Goal: Task Accomplishment & Management: Use online tool/utility

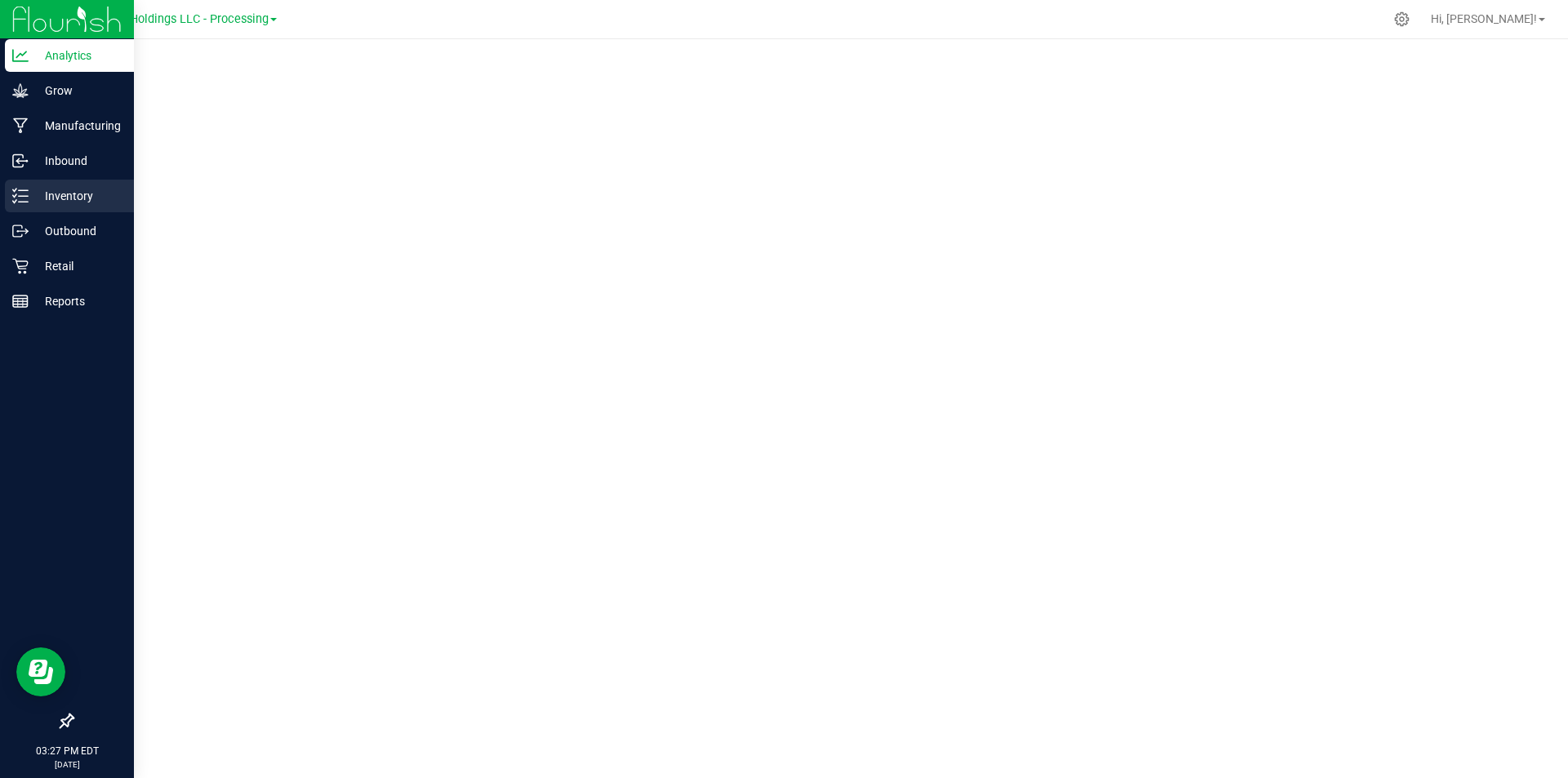
click at [17, 198] on icon at bounding box center [20, 195] width 16 height 16
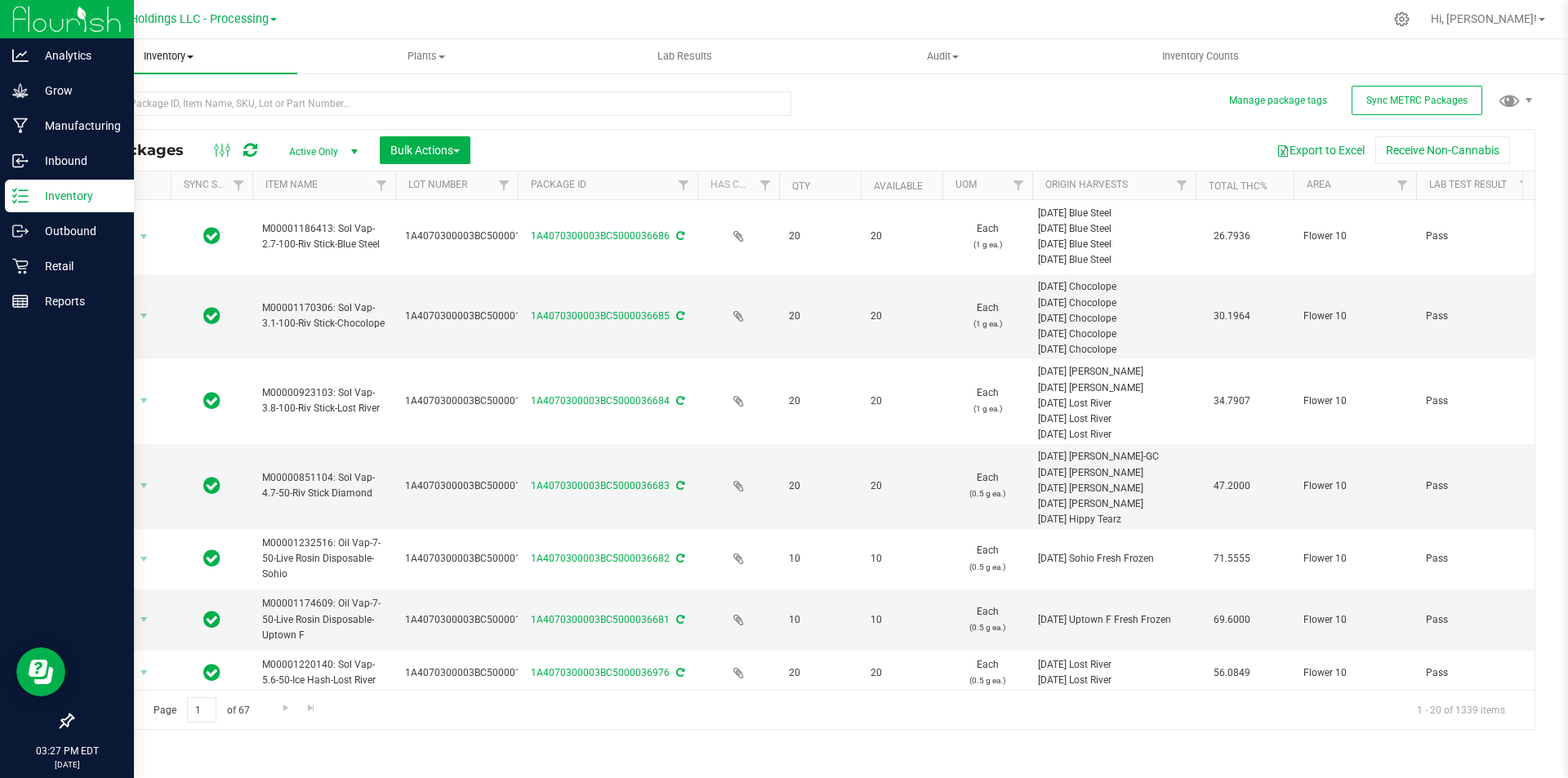
click at [196, 62] on span "Inventory" at bounding box center [169, 57] width 258 height 15
click at [144, 117] on span "All inventory" at bounding box center [94, 118] width 110 height 14
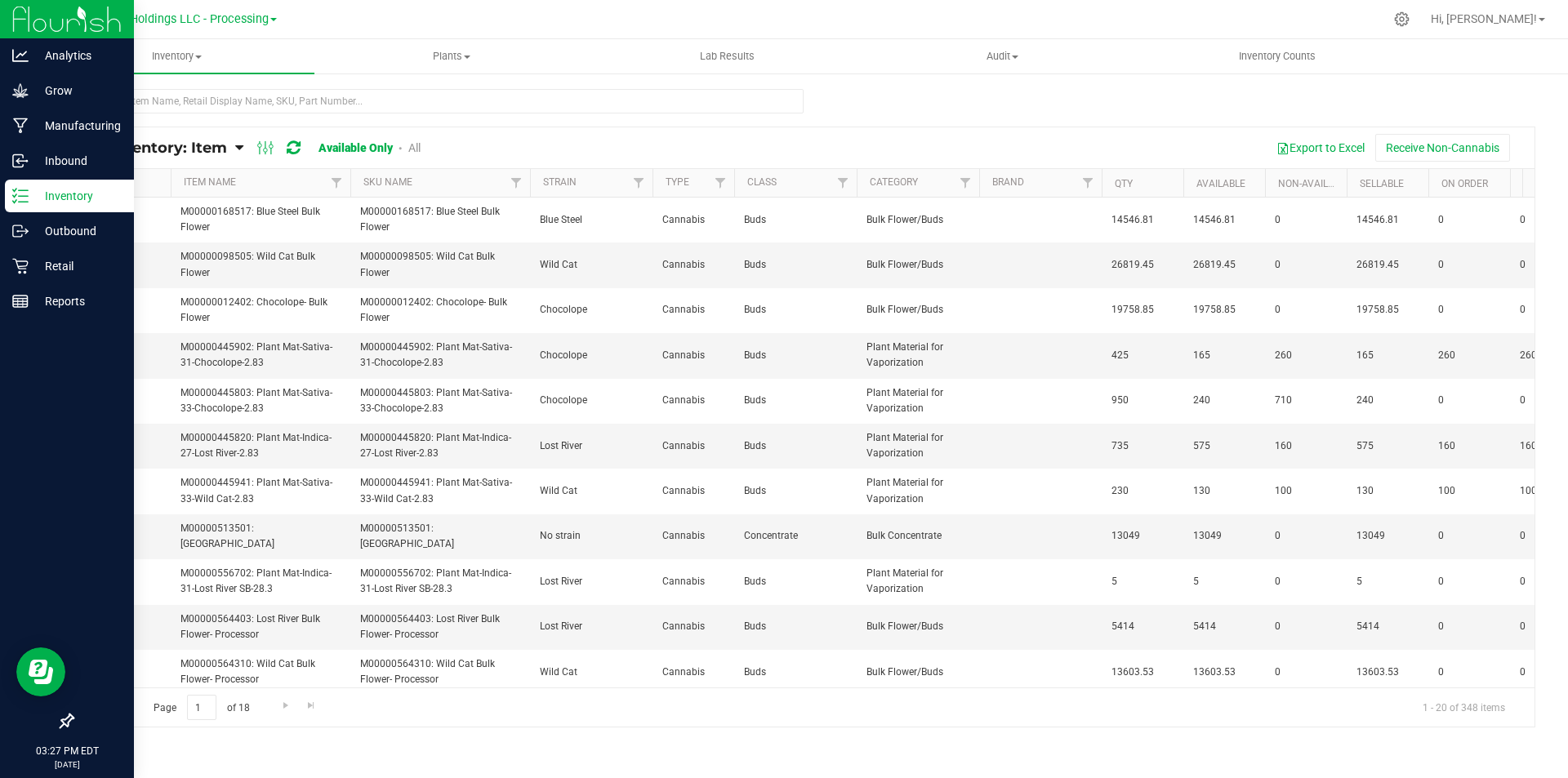
click at [289, 186] on th "Item Name" at bounding box center [260, 183] width 180 height 28
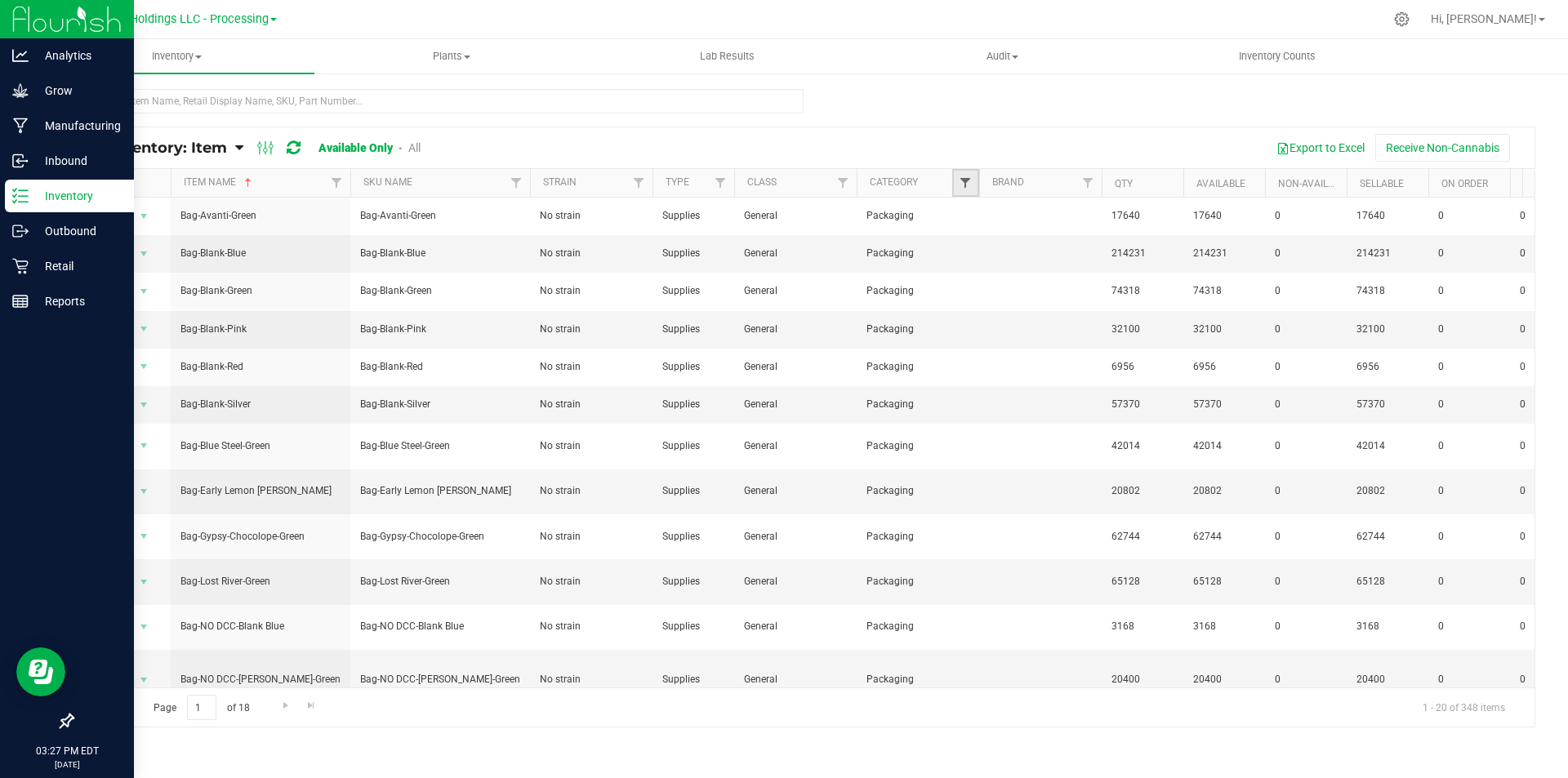
click at [970, 178] on span "Filter" at bounding box center [966, 183] width 13 height 13
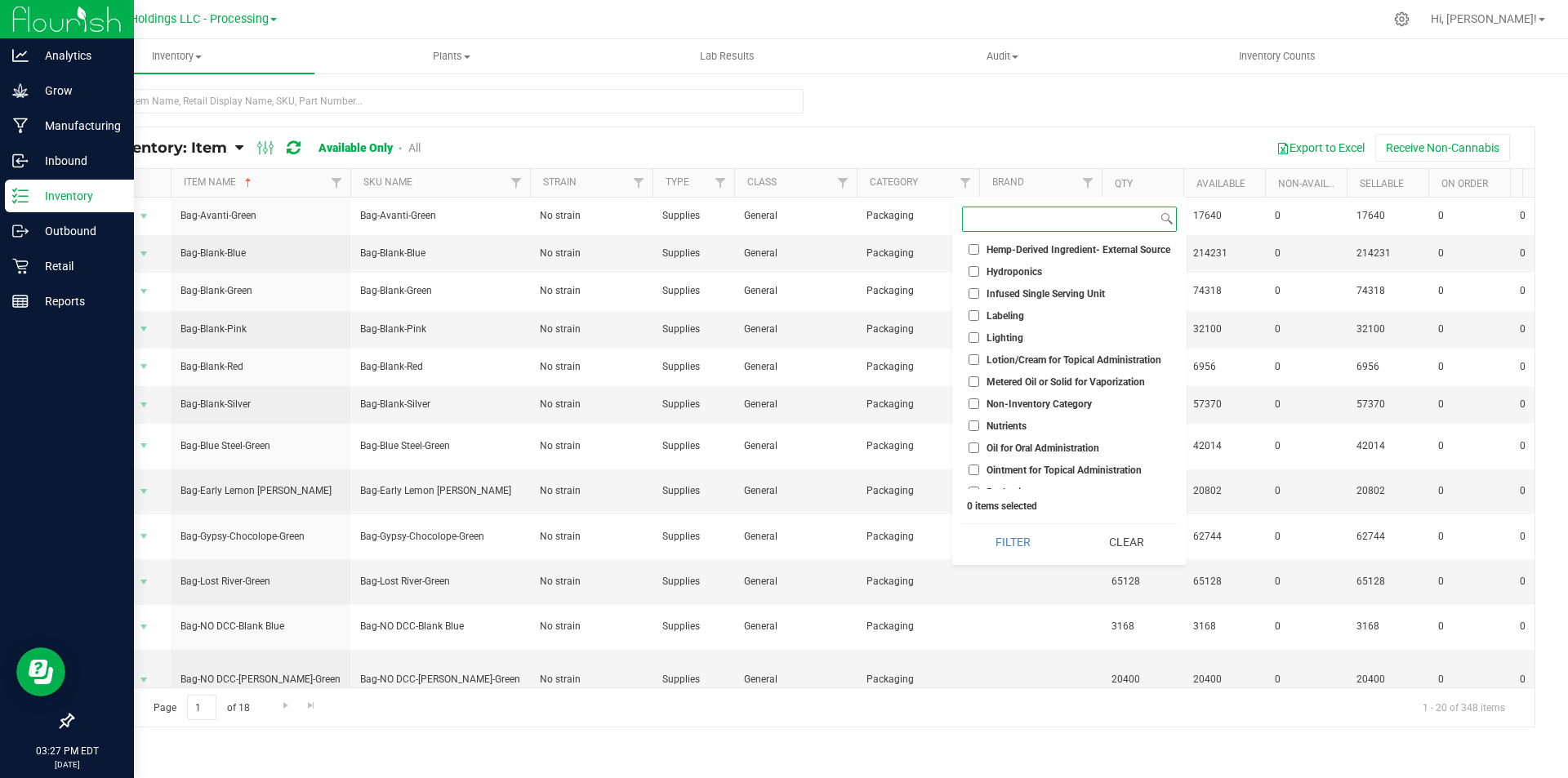
scroll to position [408, 0]
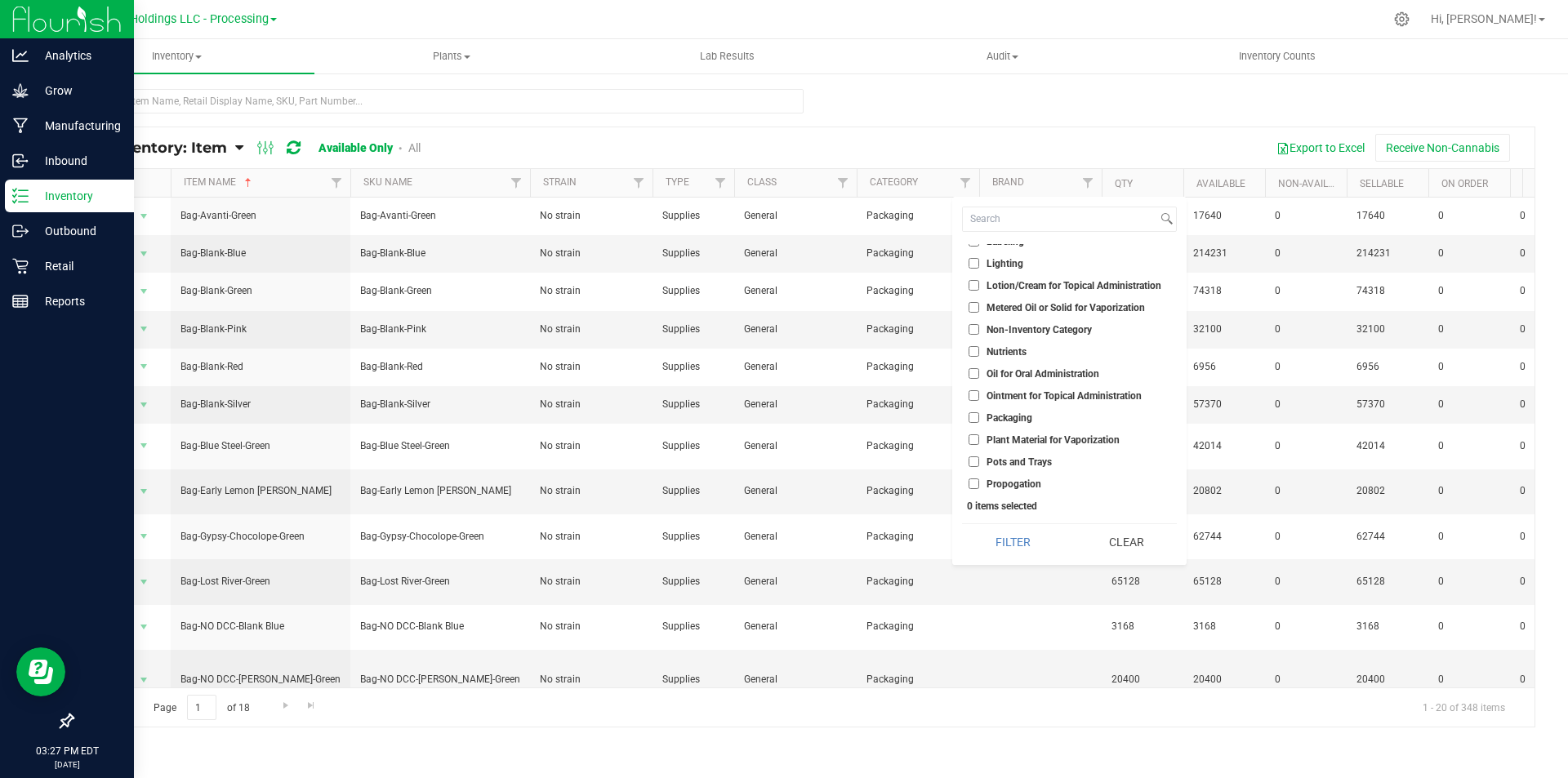
click at [968, 416] on input "Packaging" at bounding box center [973, 417] width 10 height 10
checkbox input "true"
click at [1006, 547] on button "Filter" at bounding box center [1012, 542] width 101 height 36
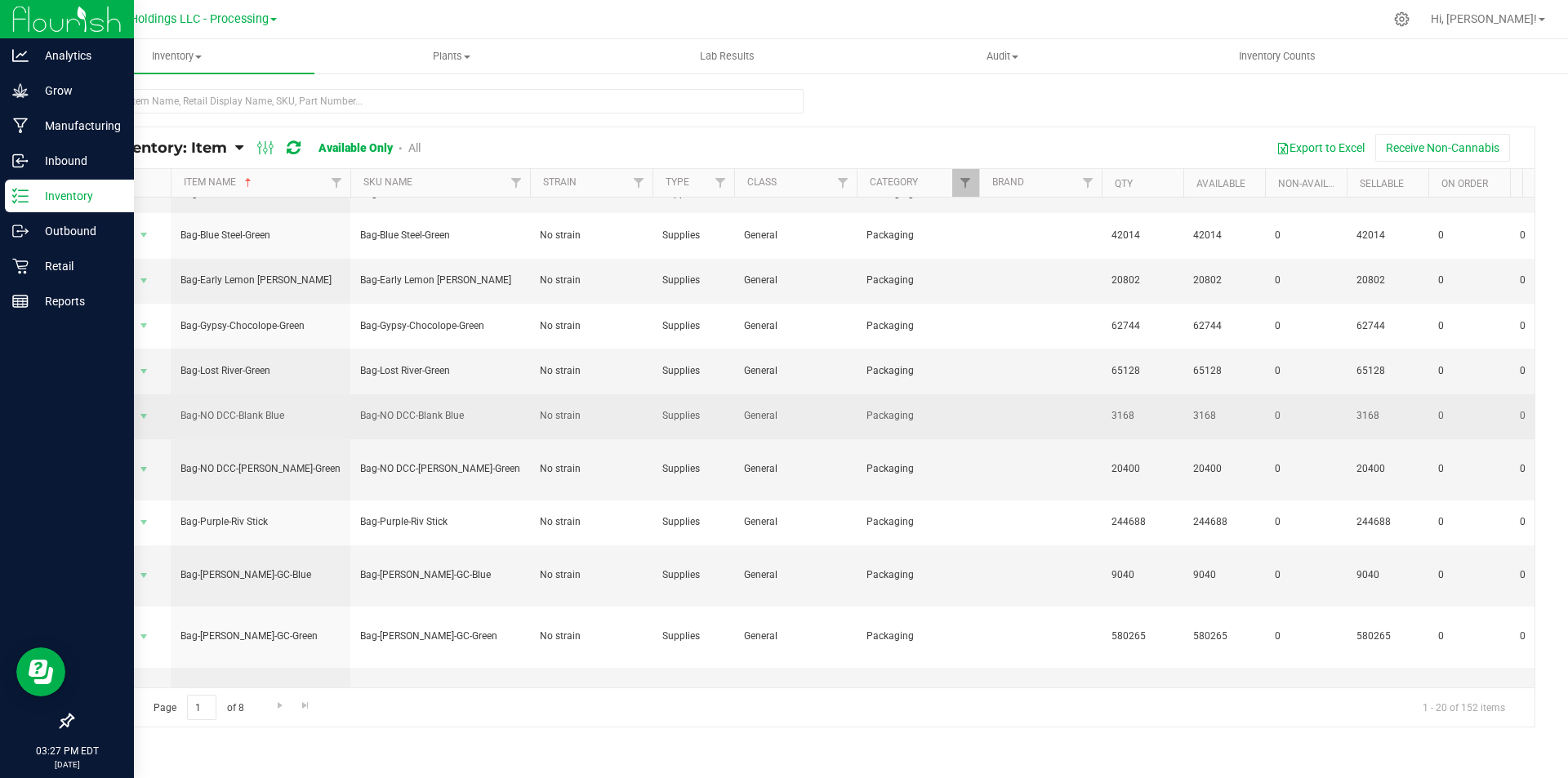
scroll to position [412, 0]
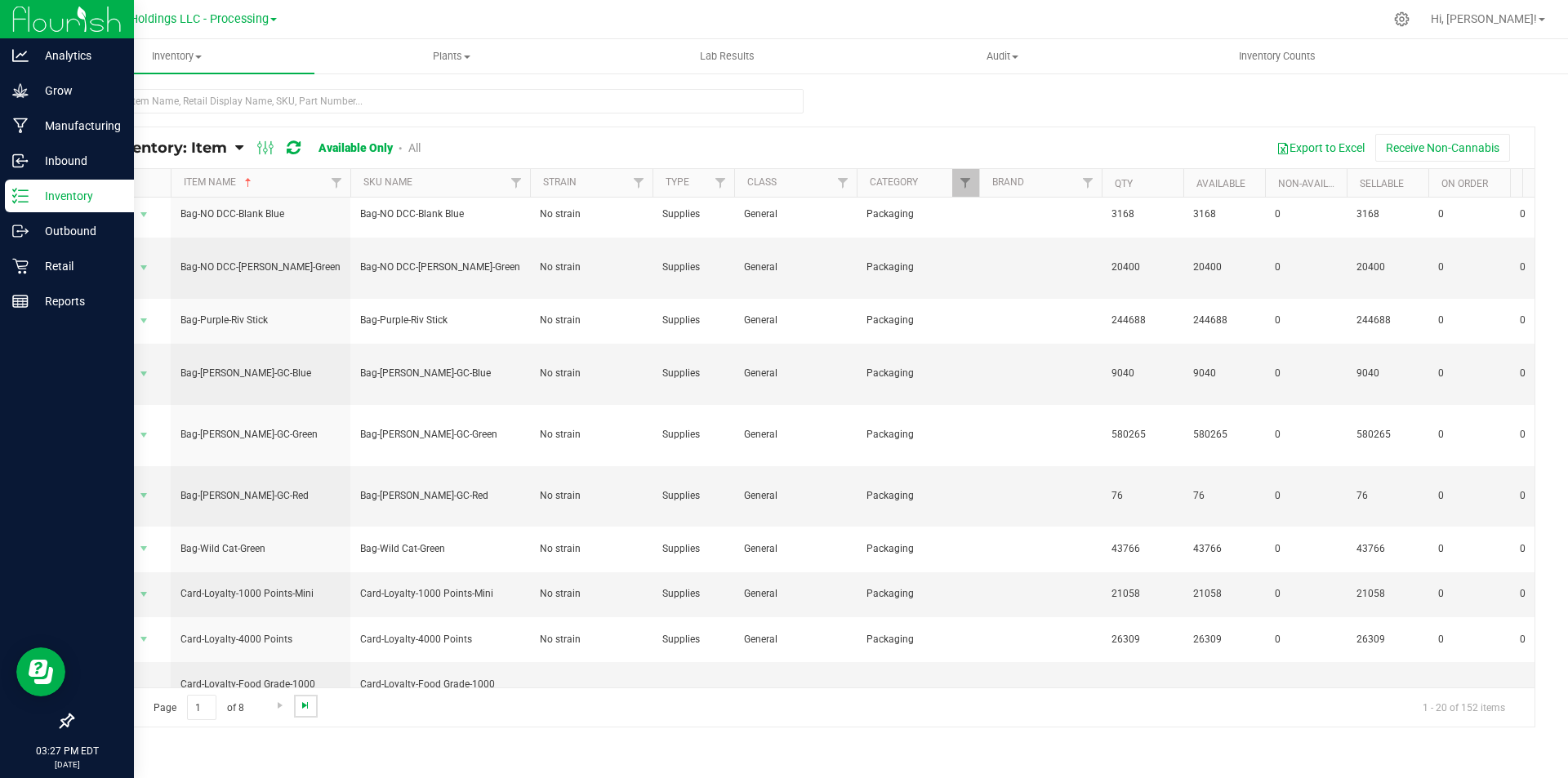
click at [302, 707] on span "Go to the last page" at bounding box center [305, 705] width 13 height 13
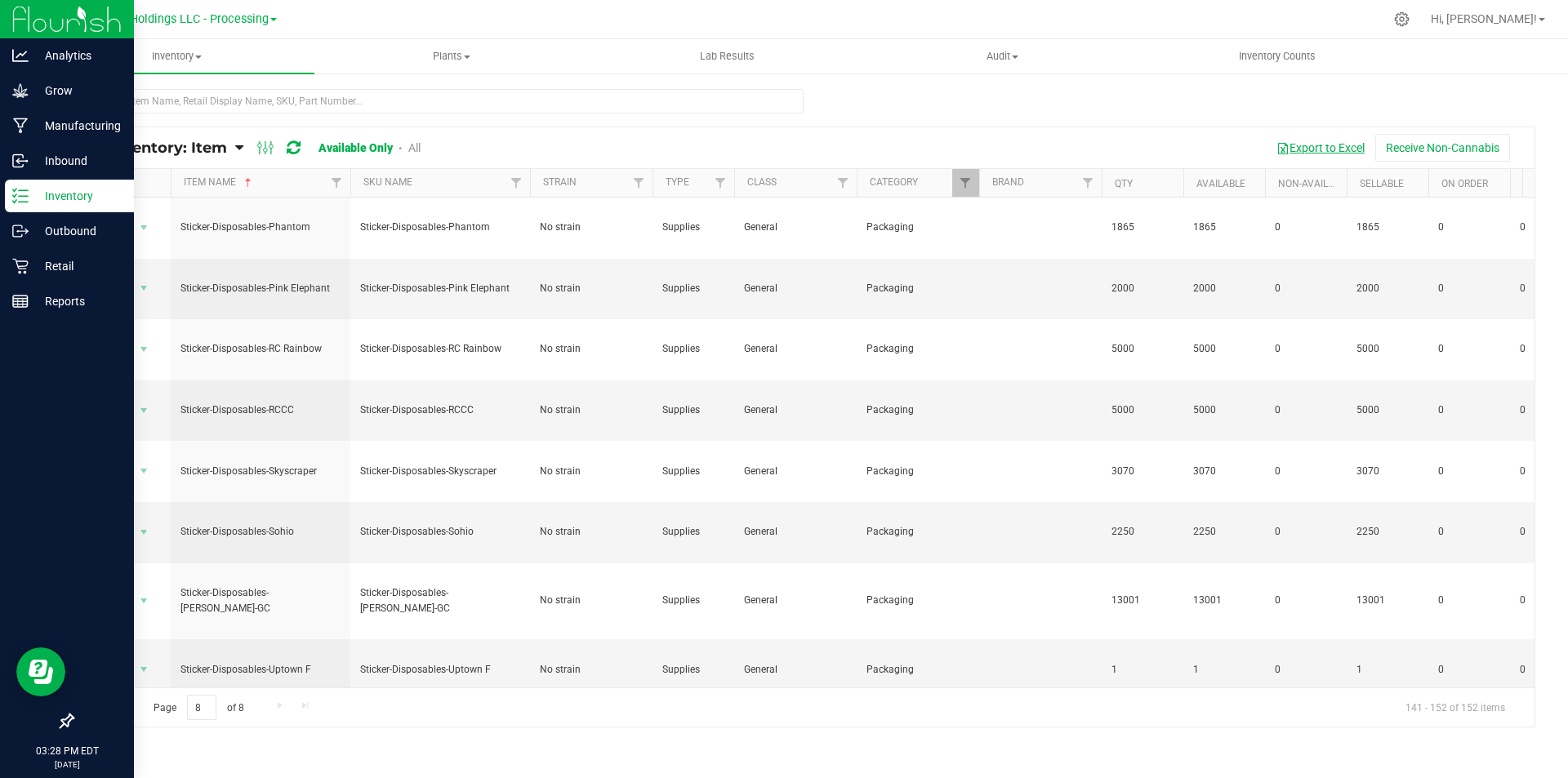
click at [1315, 149] on button "Export to Excel" at bounding box center [1320, 147] width 109 height 27
click at [37, 59] on p "Analytics" at bounding box center [77, 55] width 98 height 20
